Goal: Task Accomplishment & Management: Use online tool/utility

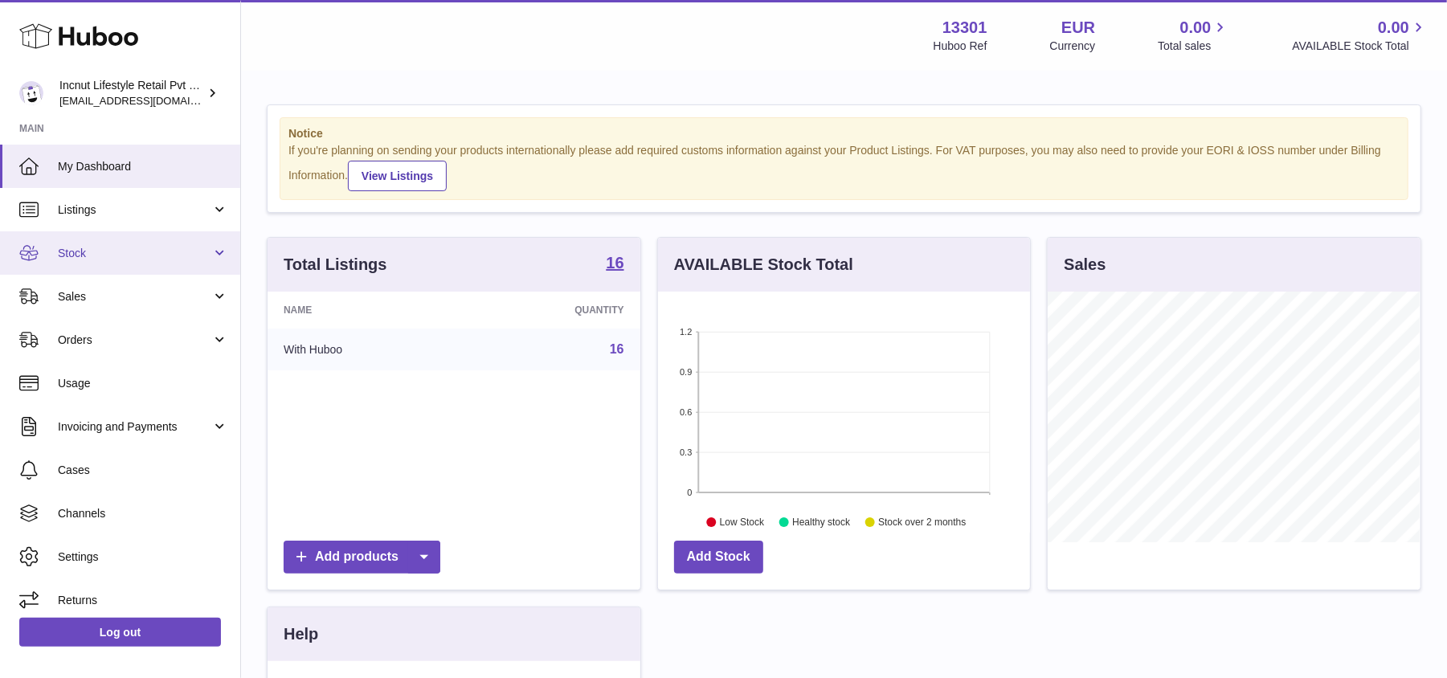
scroll to position [251, 373]
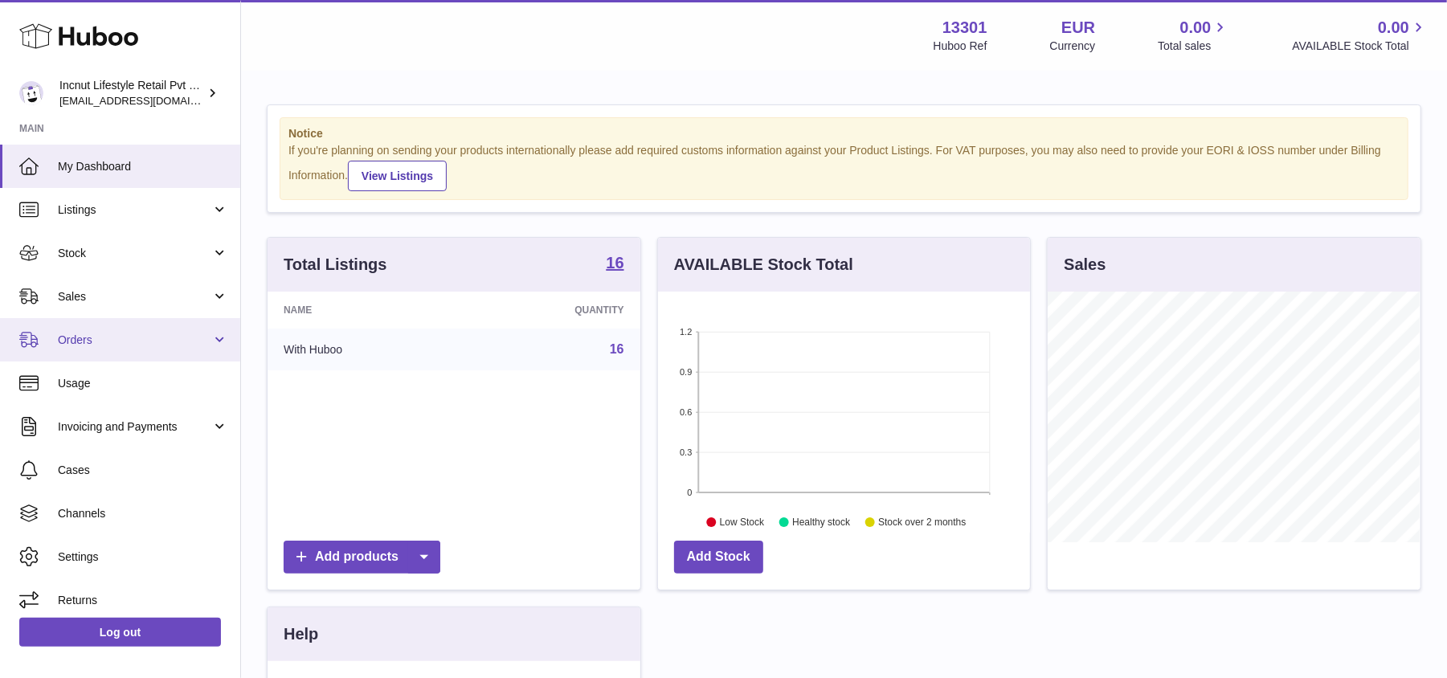
click at [110, 344] on span "Orders" at bounding box center [134, 340] width 153 height 15
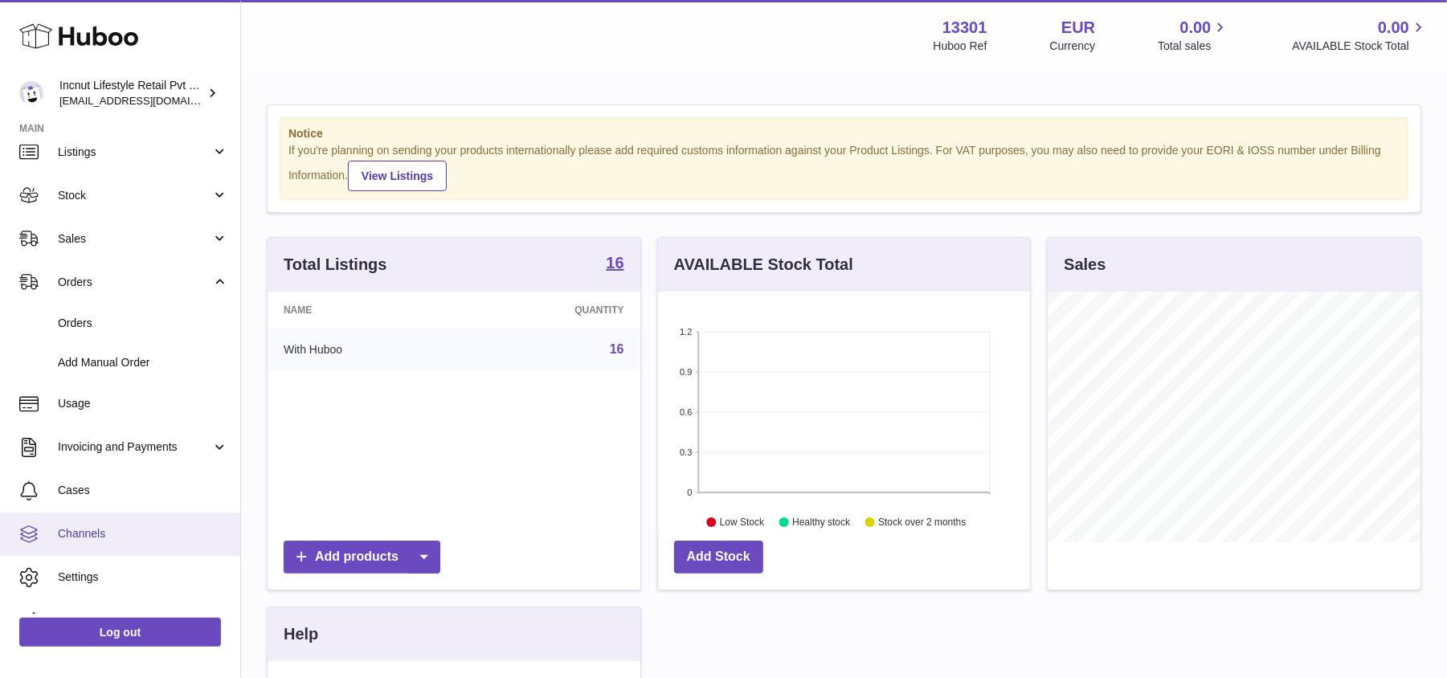
scroll to position [87, 0]
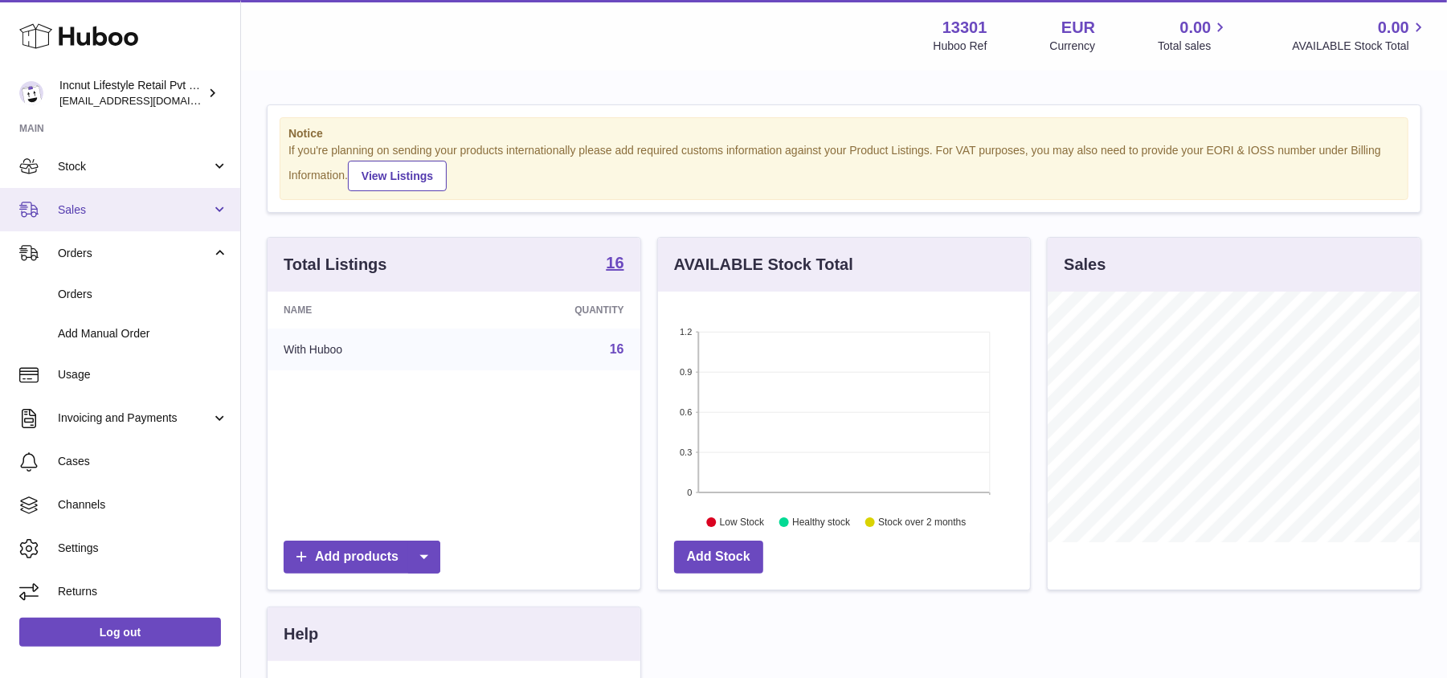
click at [129, 188] on link "Sales" at bounding box center [120, 209] width 240 height 43
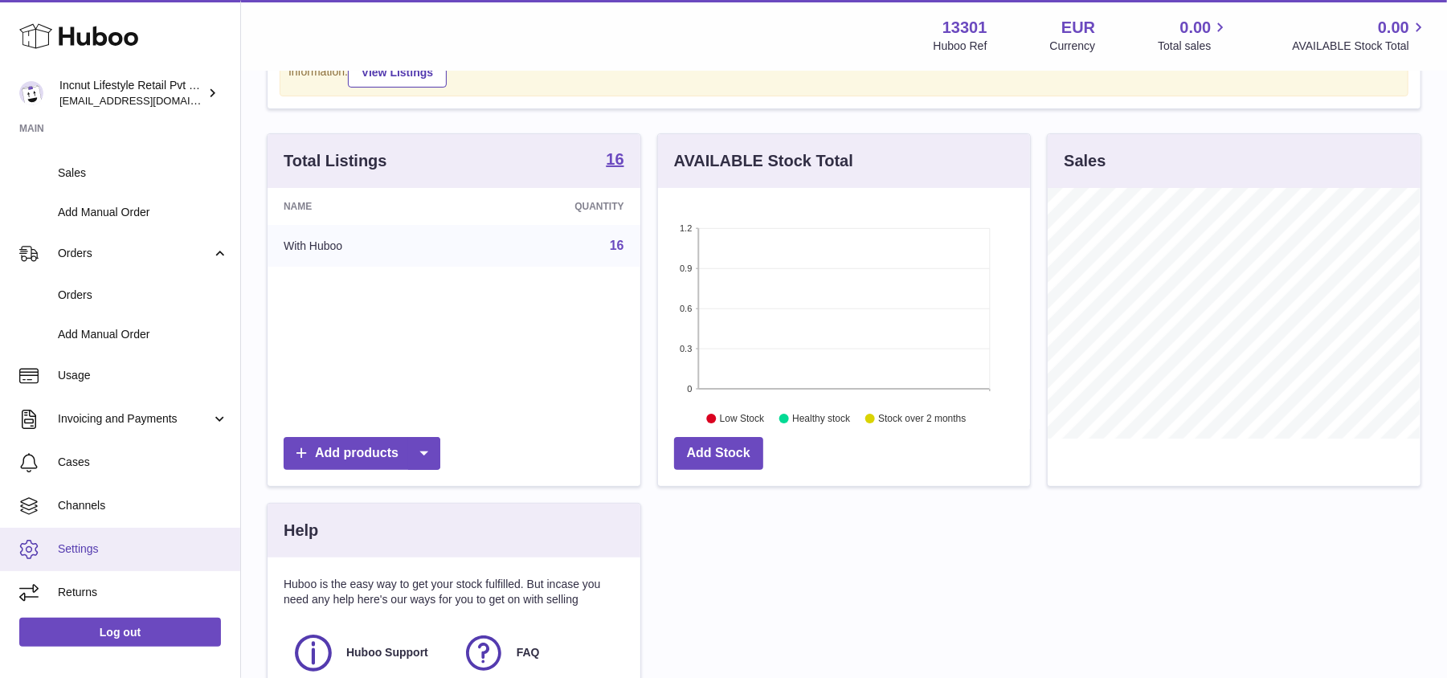
scroll to position [107, 0]
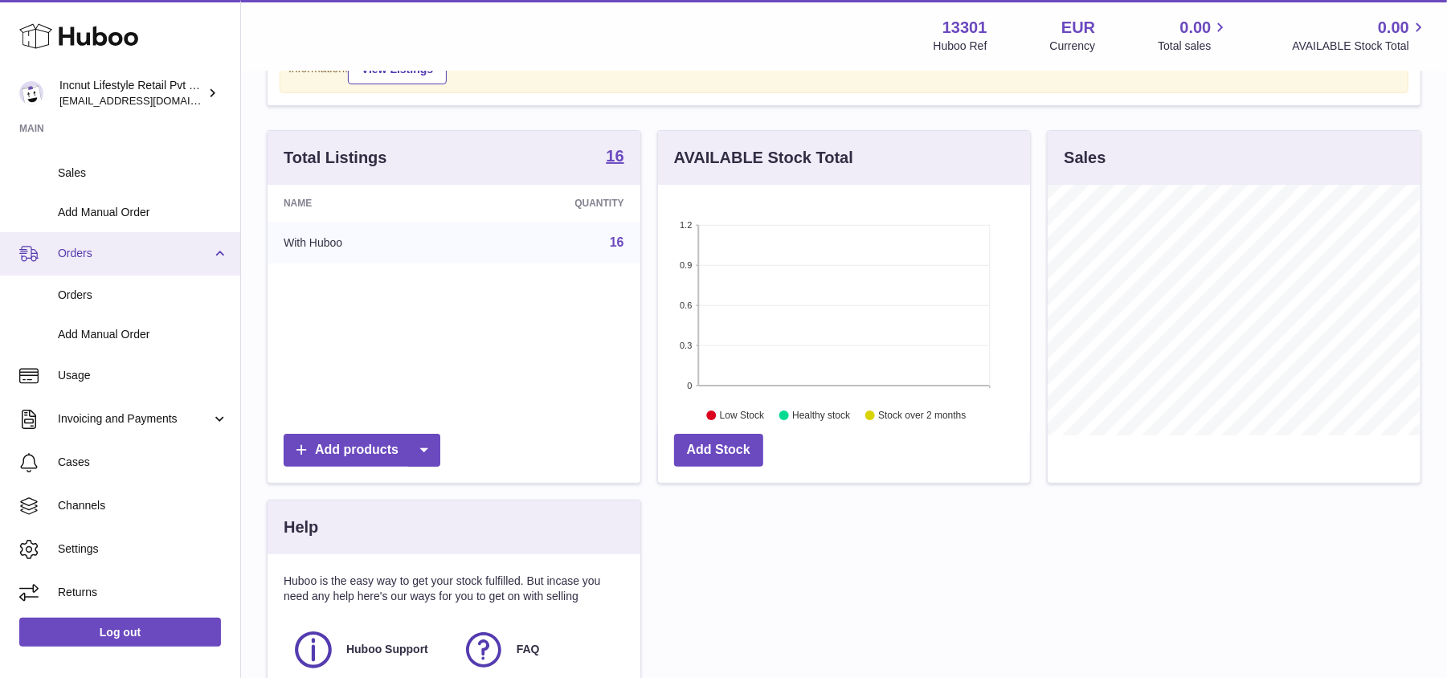
click at [122, 255] on span "Orders" at bounding box center [134, 253] width 153 height 15
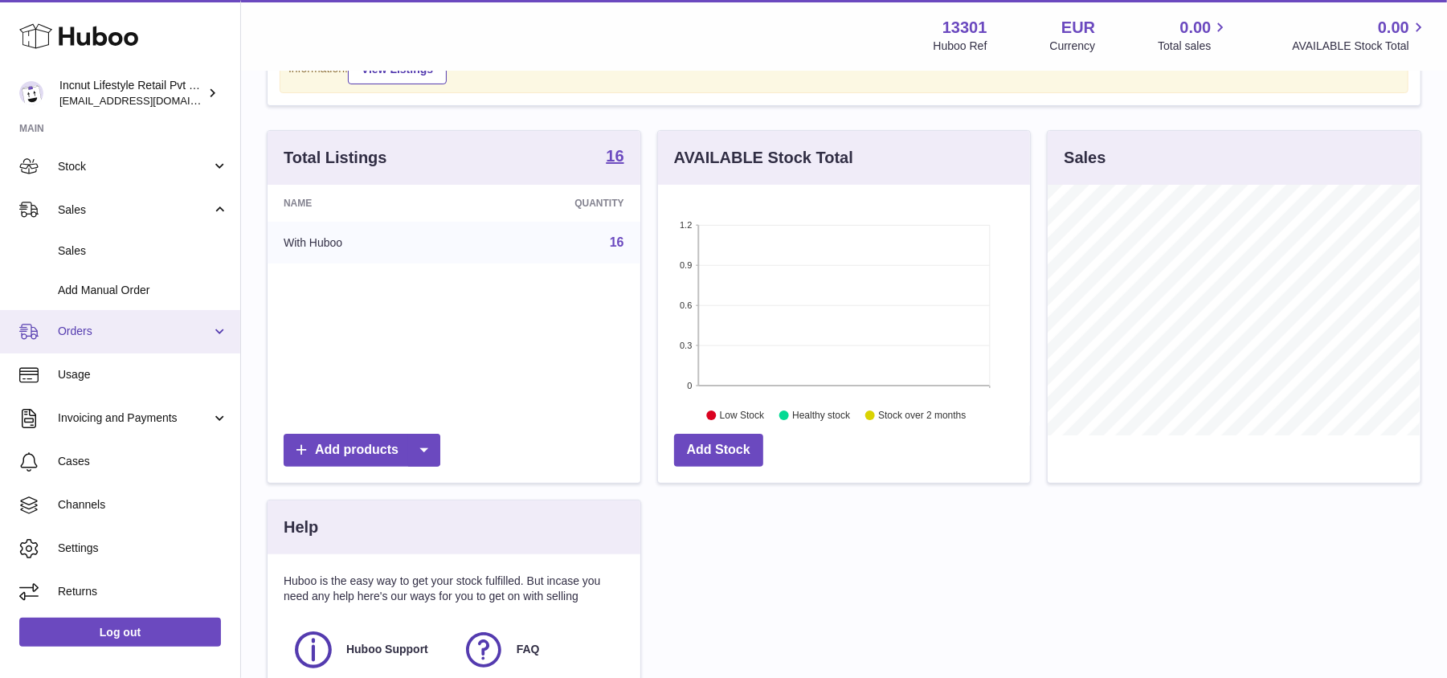
scroll to position [87, 0]
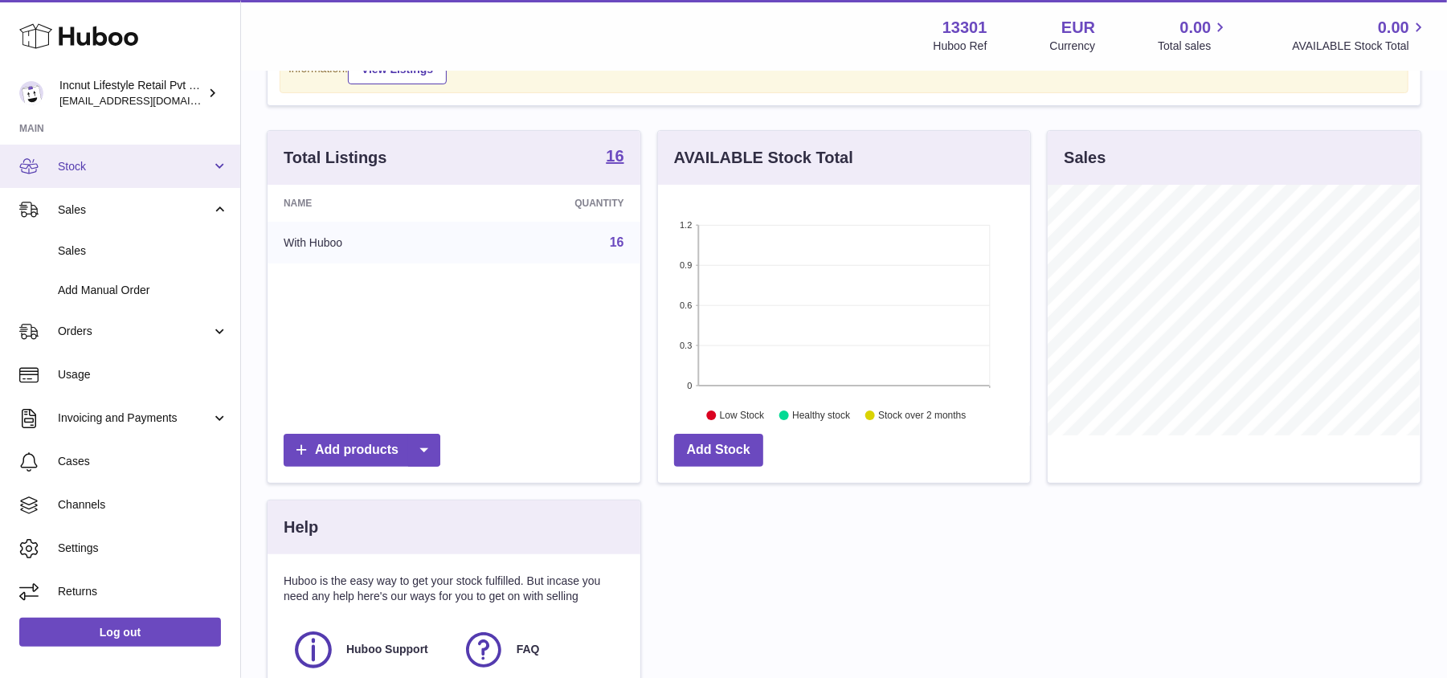
click at [107, 174] on span "Stock" at bounding box center [134, 166] width 153 height 15
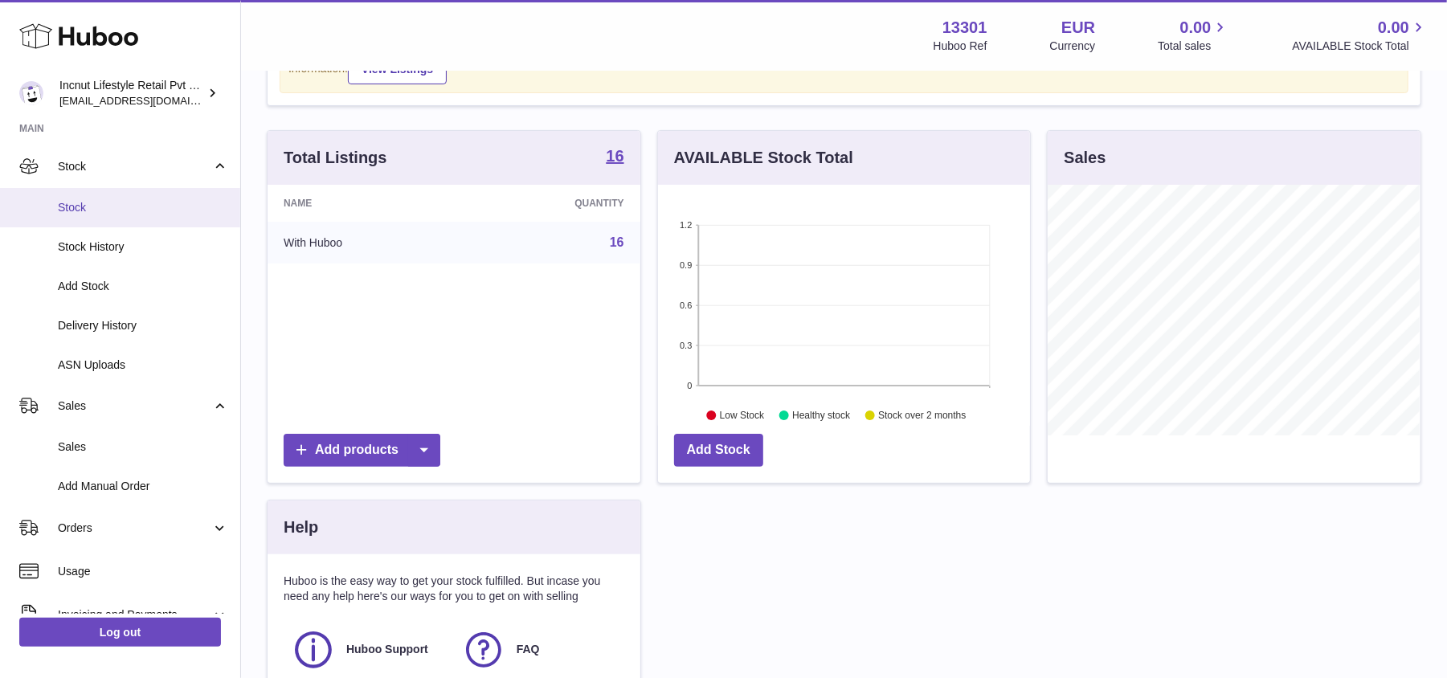
click at [95, 219] on link "Stock" at bounding box center [120, 207] width 240 height 39
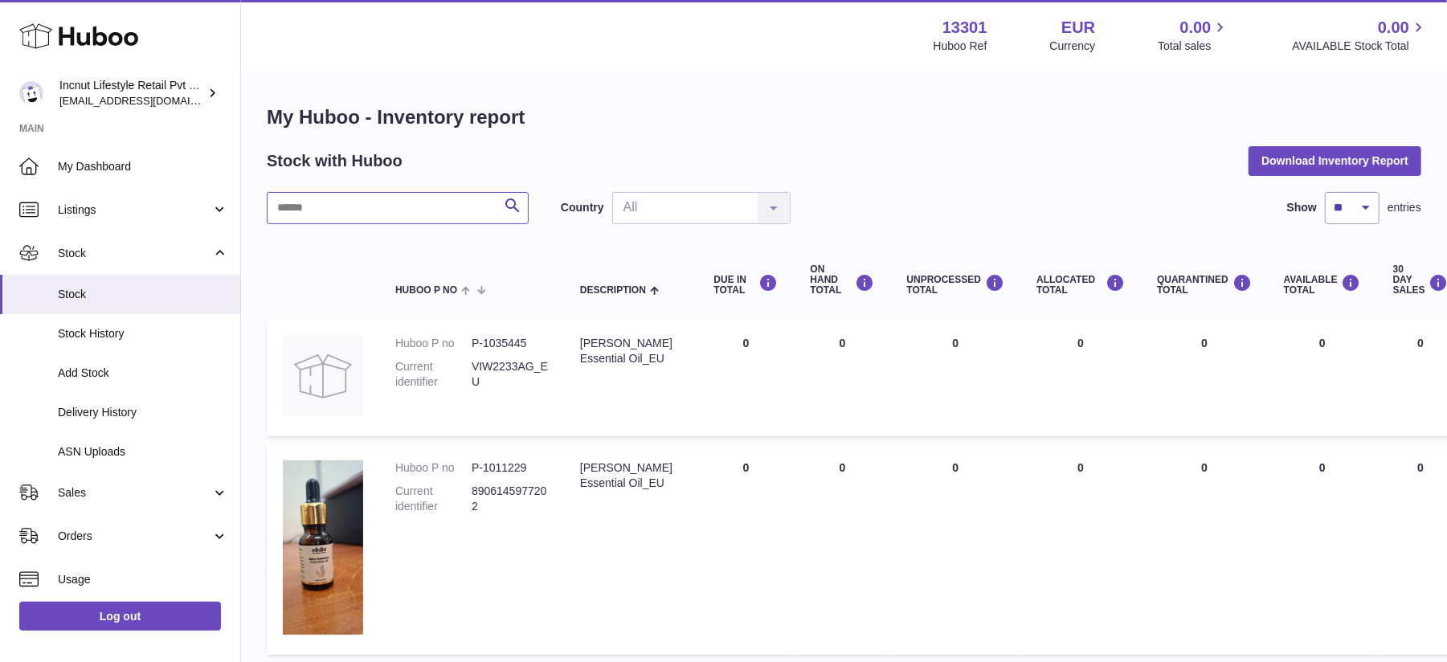
click at [448, 207] on input "text" at bounding box center [398, 208] width 262 height 32
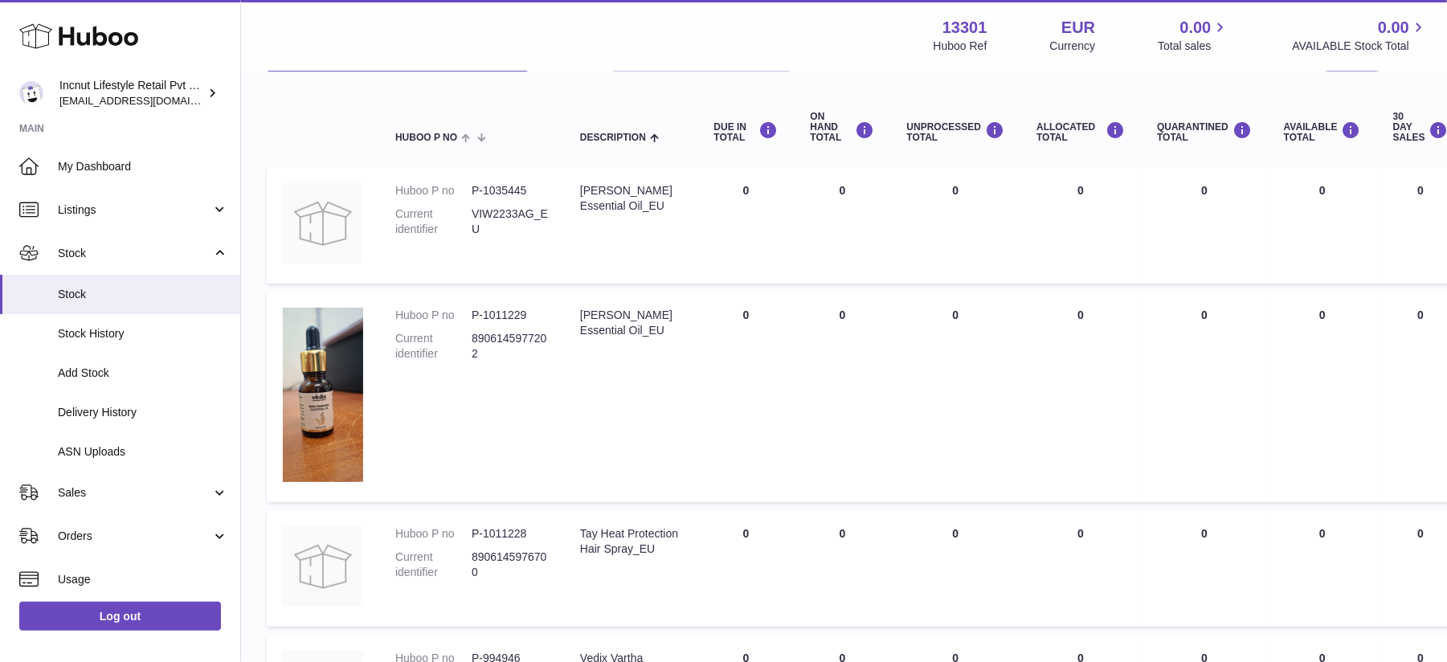
scroll to position [428, 0]
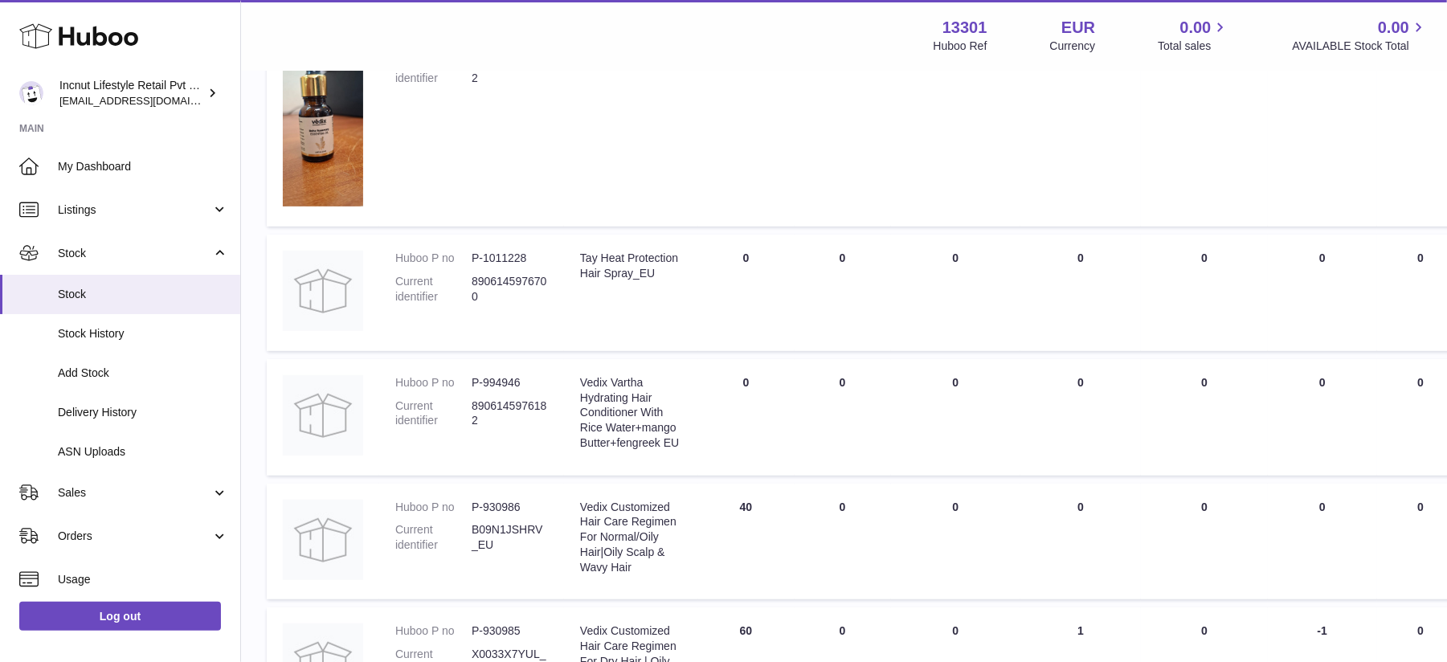
click at [495, 405] on dd "8906145976182" at bounding box center [510, 414] width 76 height 31
